Goal: Transaction & Acquisition: Download file/media

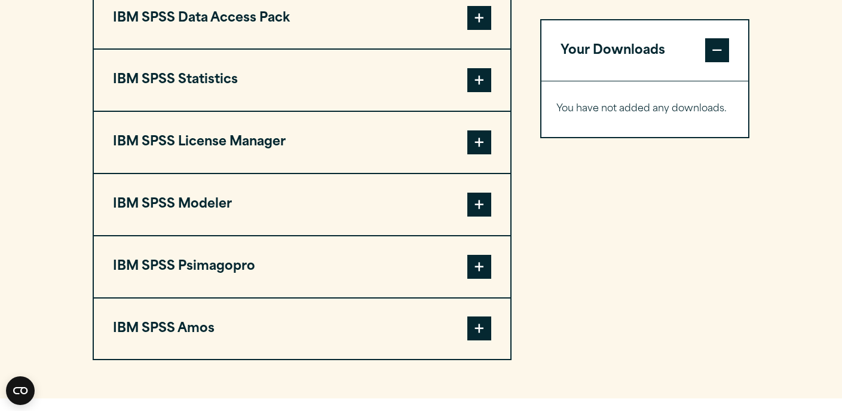
scroll to position [959, 0]
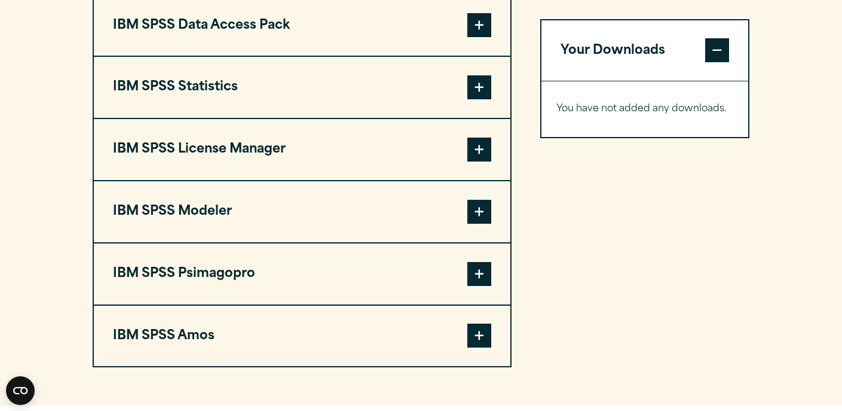
click at [481, 99] on span at bounding box center [479, 87] width 24 height 24
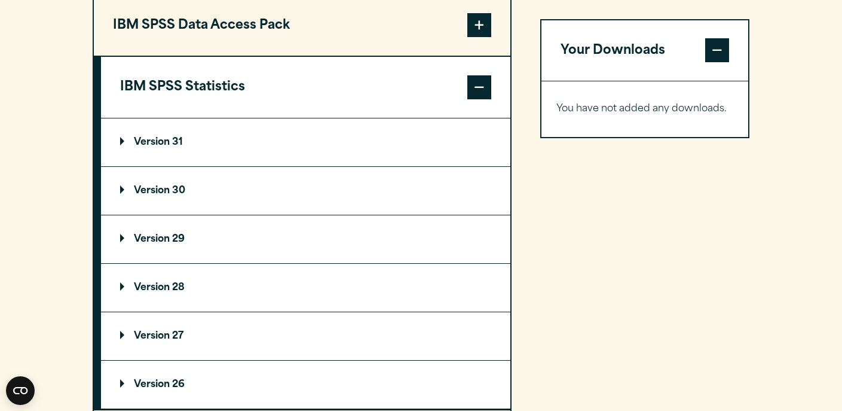
click at [176, 147] on p "Version 31" at bounding box center [151, 142] width 63 height 10
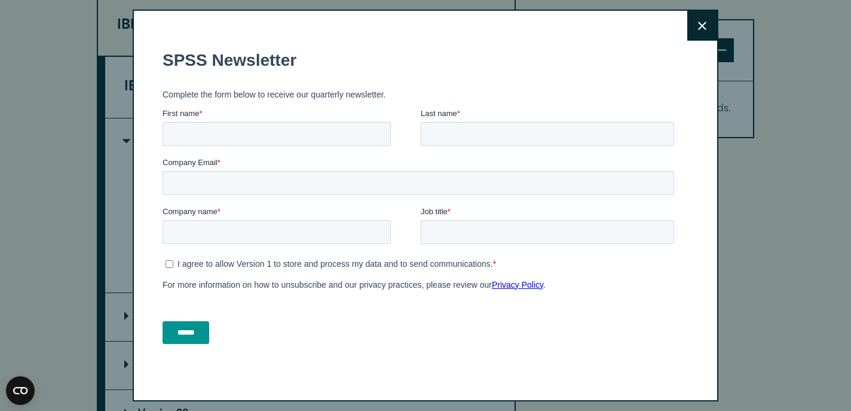
click at [698, 29] on icon at bounding box center [702, 26] width 8 height 9
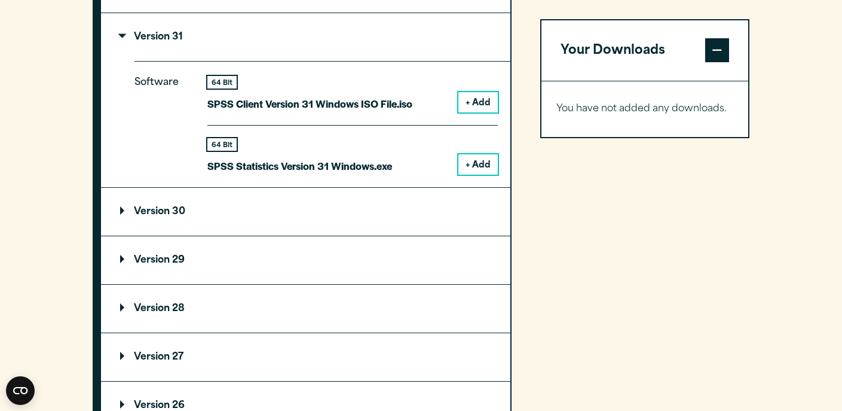
scroll to position [1066, 0]
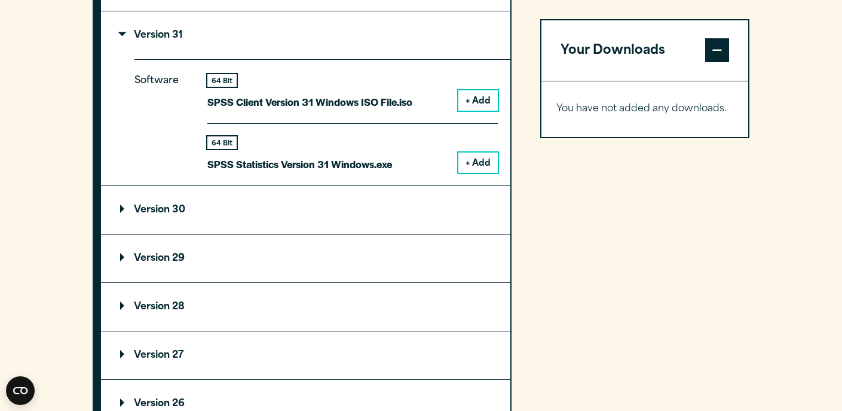
click at [388, 234] on summary "Version 30" at bounding box center [305, 210] width 409 height 48
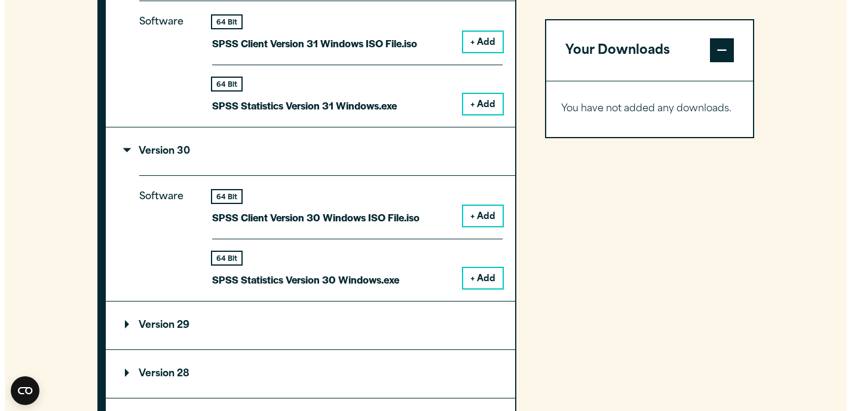
scroll to position [1126, 0]
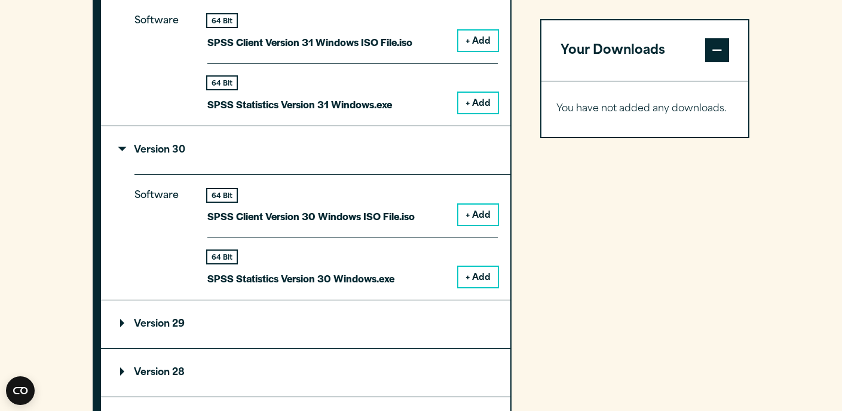
click at [481, 287] on button "+ Add" at bounding box center [477, 277] width 39 height 20
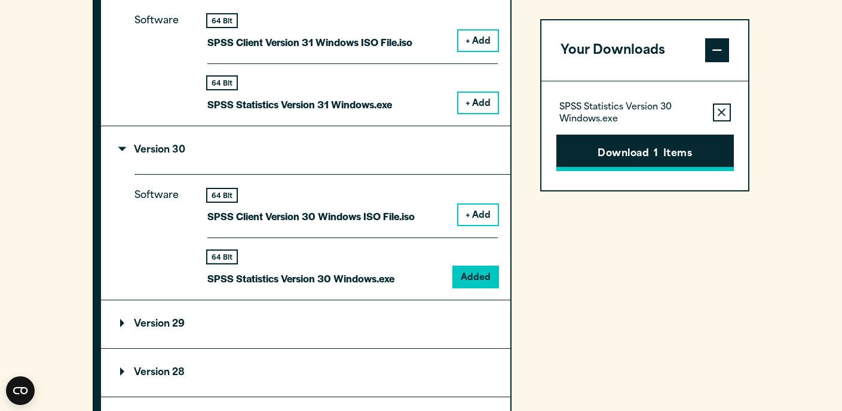
click at [664, 149] on button "Download 1 Items" at bounding box center [646, 152] width 178 height 37
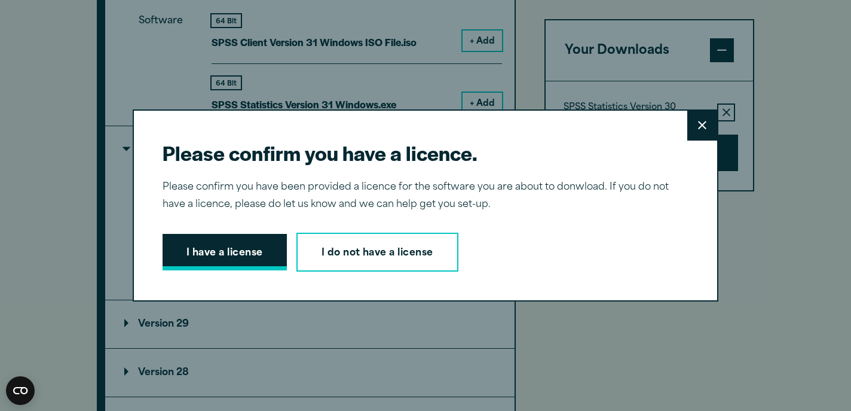
click at [243, 256] on button "I have a license" at bounding box center [225, 252] width 124 height 37
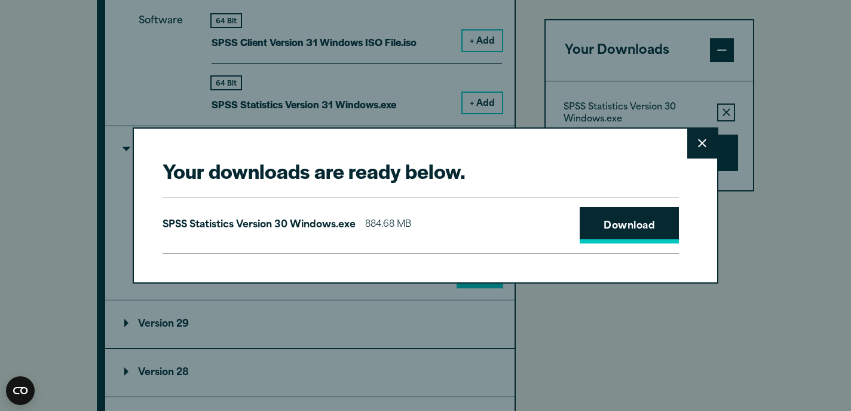
click at [605, 237] on link "Download" at bounding box center [629, 225] width 99 height 37
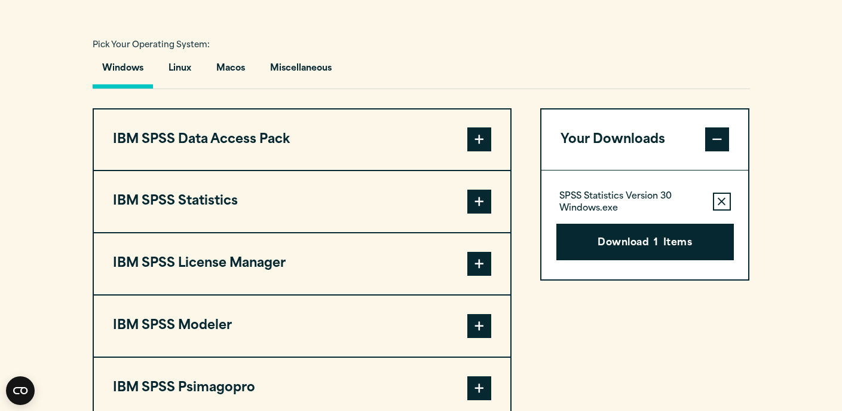
scroll to position [846, 0]
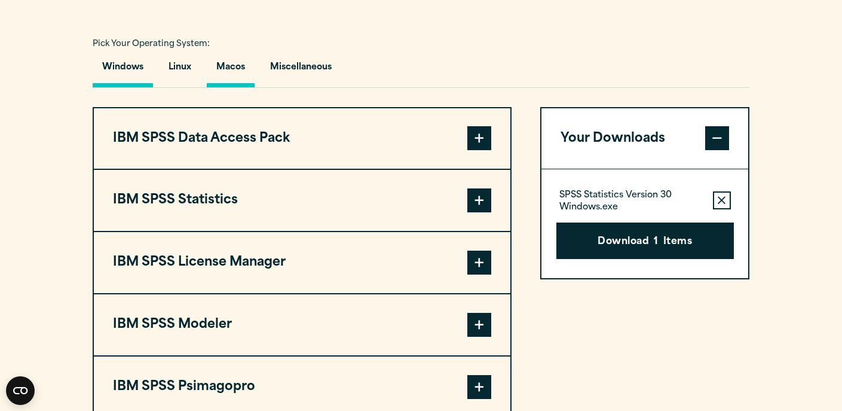
click at [239, 87] on button "Macos" at bounding box center [231, 70] width 48 height 34
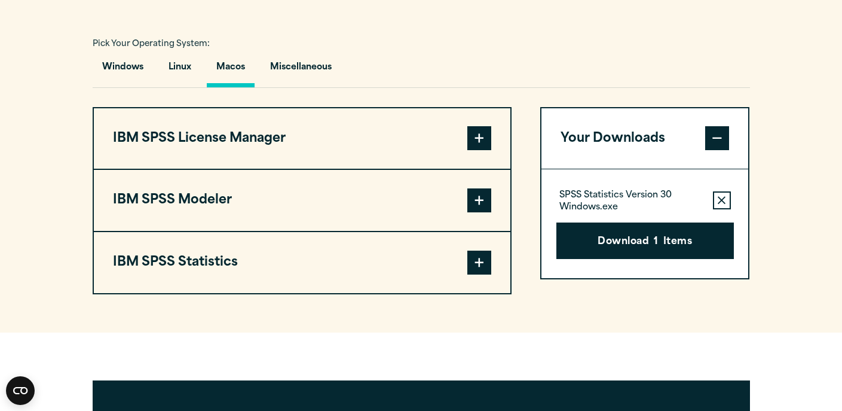
click at [479, 274] on span at bounding box center [479, 262] width 24 height 24
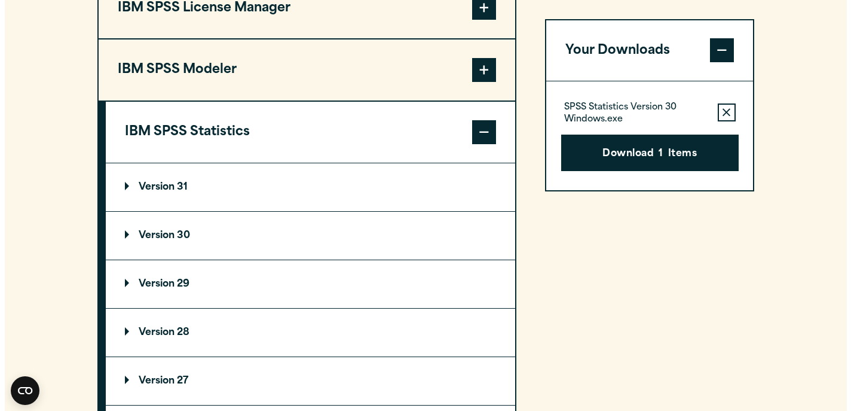
scroll to position [978, 0]
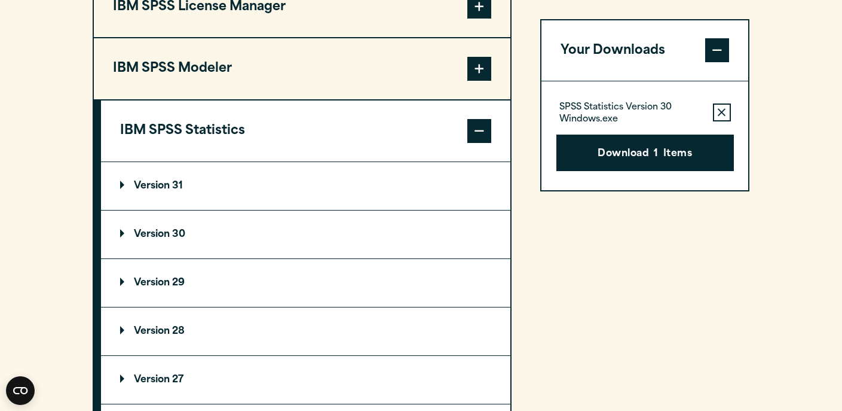
click at [435, 210] on summary "Version 31" at bounding box center [305, 186] width 409 height 48
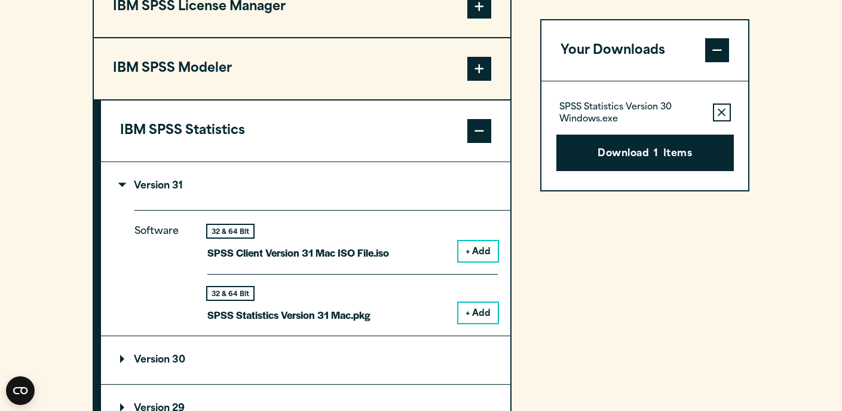
click at [478, 323] on button "+ Add" at bounding box center [477, 312] width 39 height 20
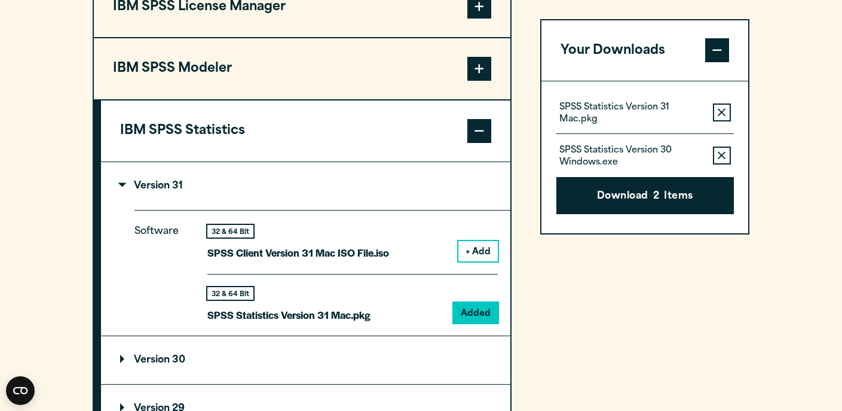
click at [721, 155] on icon "button" at bounding box center [722, 156] width 8 height 8
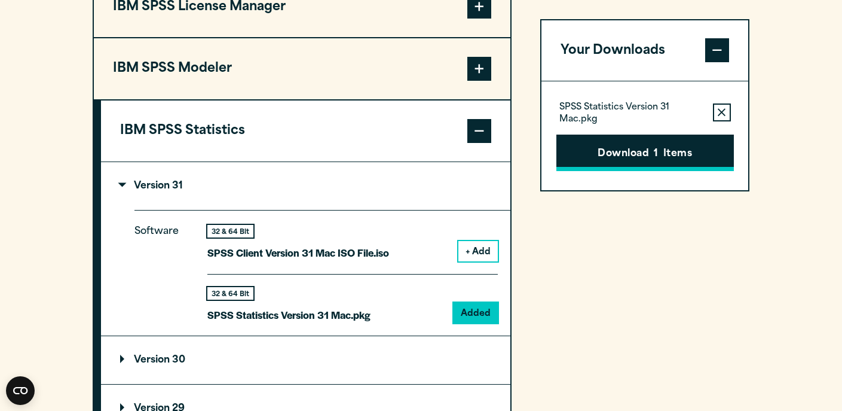
click at [662, 157] on button "Download 1 Items" at bounding box center [646, 152] width 178 height 37
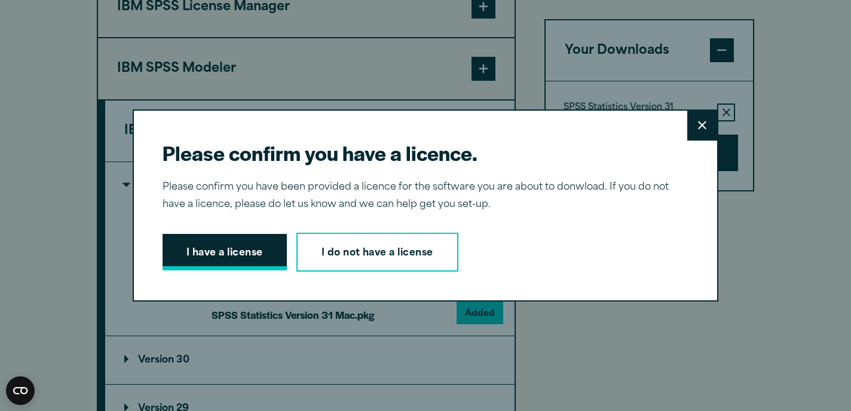
click at [251, 258] on button "I have a license" at bounding box center [225, 252] width 124 height 37
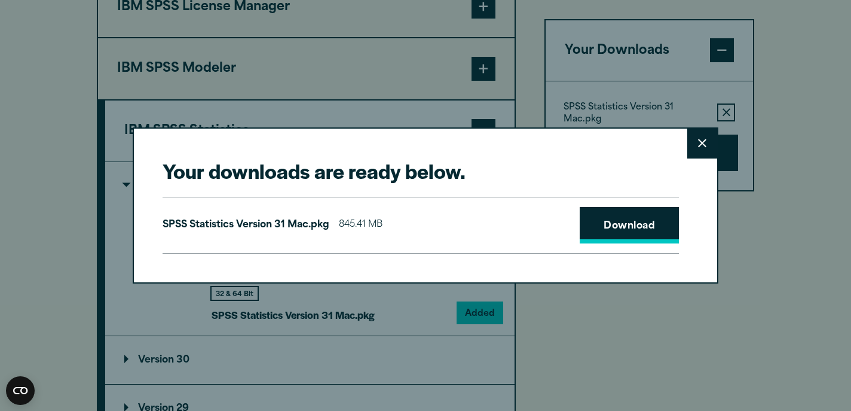
click at [587, 225] on link "Download" at bounding box center [629, 225] width 99 height 37
